Goal: Navigation & Orientation: Find specific page/section

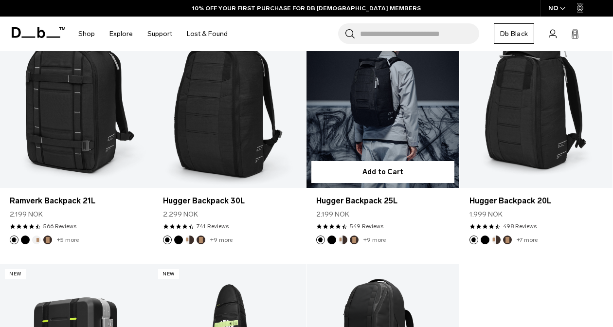
scroll to position [386, 0]
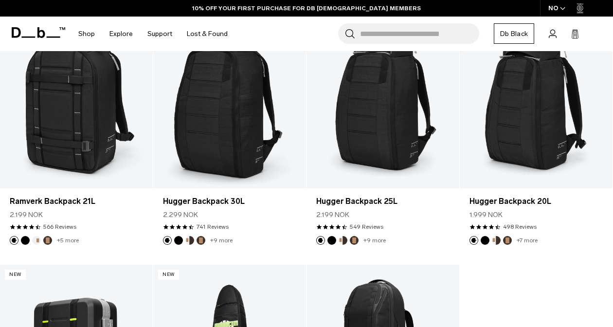
click at [23, 27] on icon at bounding box center [39, 32] width 54 height 11
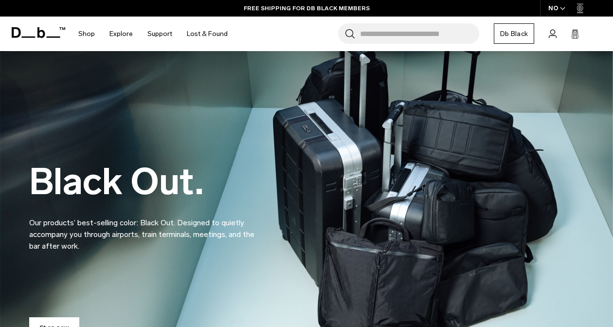
click at [563, 12] on span "button" at bounding box center [562, 8] width 5 height 7
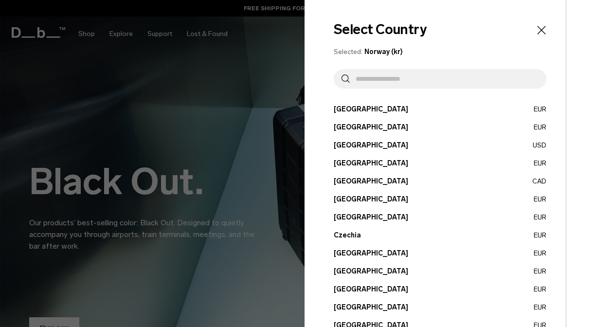
click at [351, 129] on button "[GEOGRAPHIC_DATA] EUR" at bounding box center [440, 127] width 213 height 10
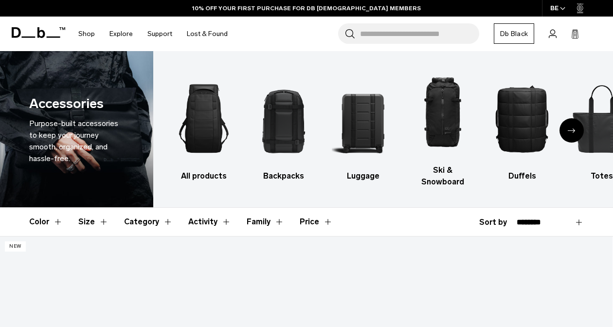
click at [563, 8] on icon "button" at bounding box center [562, 8] width 5 height 3
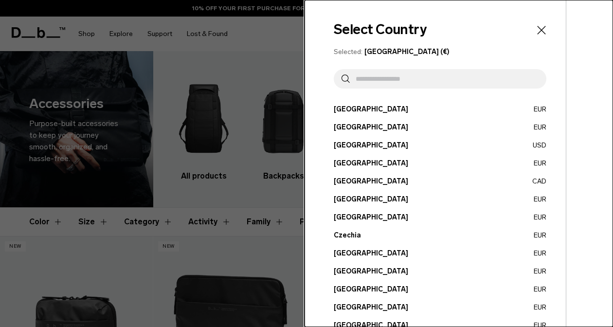
click at [544, 29] on icon "Close" at bounding box center [542, 30] width 14 height 14
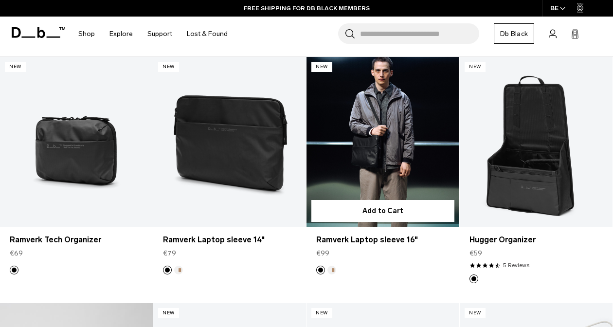
scroll to position [188, 0]
